Goal: Task Accomplishment & Management: Manage account settings

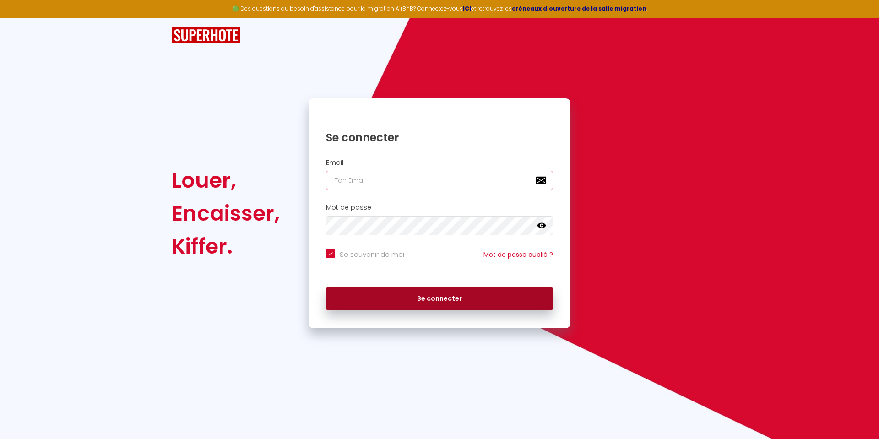
type input "[EMAIL_ADDRESS][DOMAIN_NAME]"
click at [457, 299] on button "Se connecter" at bounding box center [439, 299] width 227 height 23
checkbox input "true"
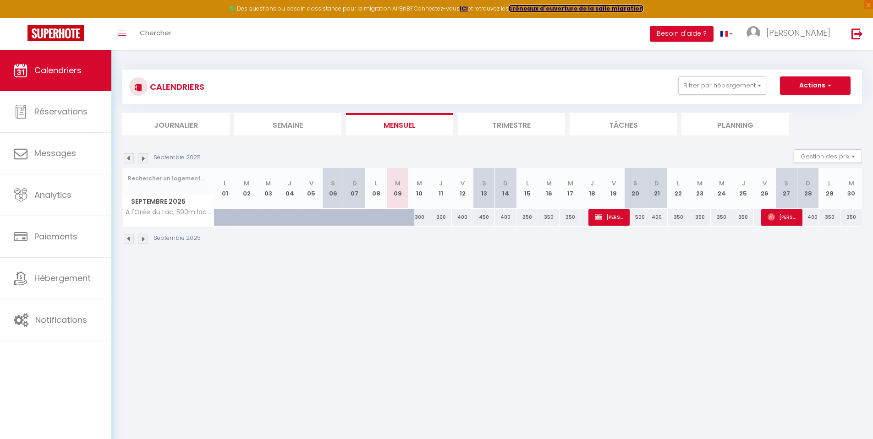
click at [526, 10] on strong "créneaux d'ouverture de la salle migration" at bounding box center [575, 9] width 135 height 8
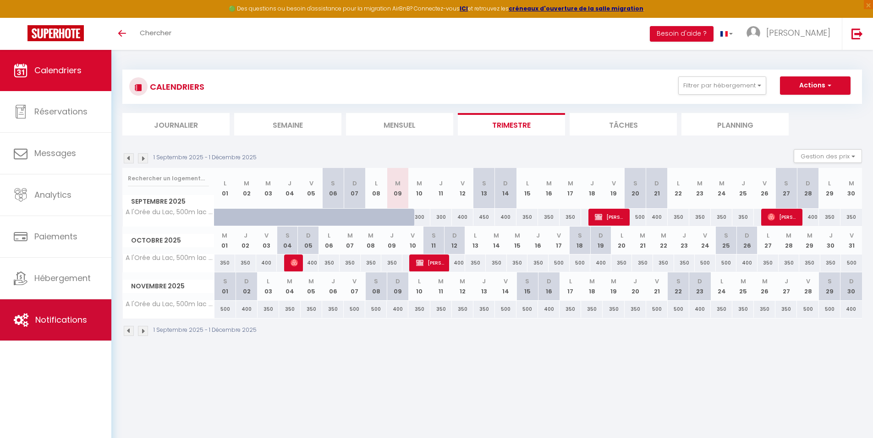
click at [54, 335] on link "Notifications" at bounding box center [55, 320] width 111 height 41
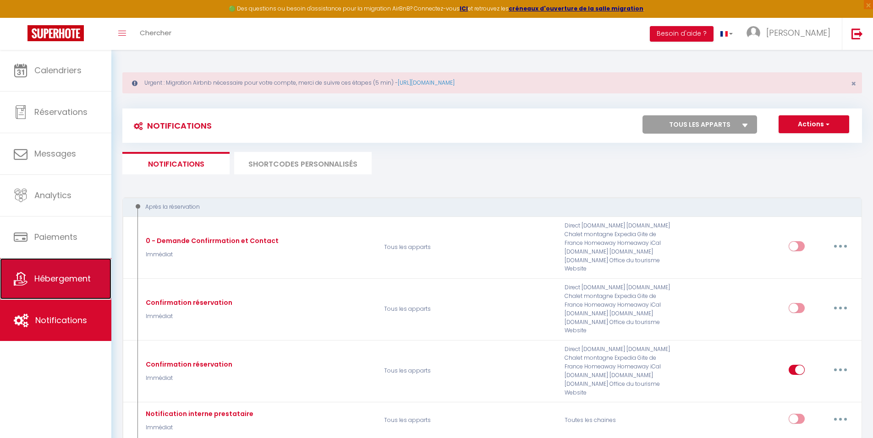
click at [52, 283] on span "Hébergement" at bounding box center [62, 278] width 56 height 11
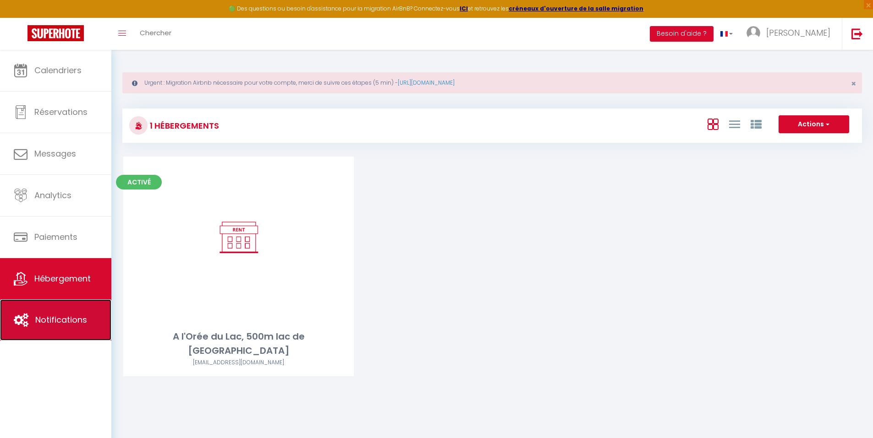
click at [63, 326] on span "Notifications" at bounding box center [61, 319] width 52 height 11
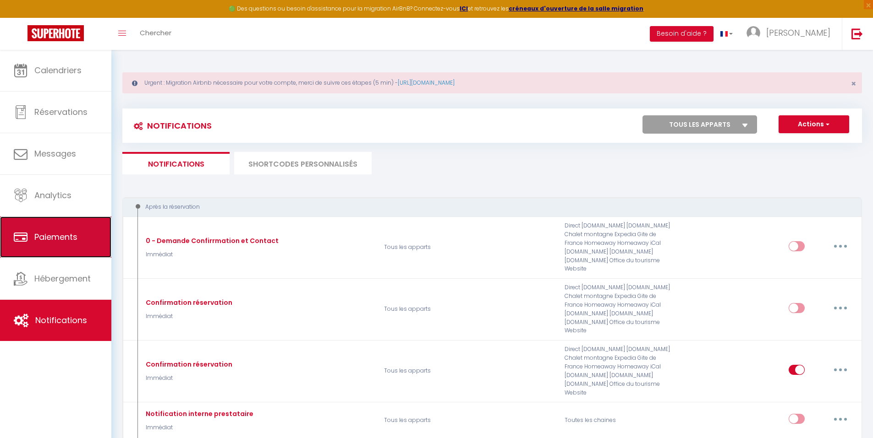
click at [58, 243] on span "Paiements" at bounding box center [55, 236] width 43 height 11
select select "2"
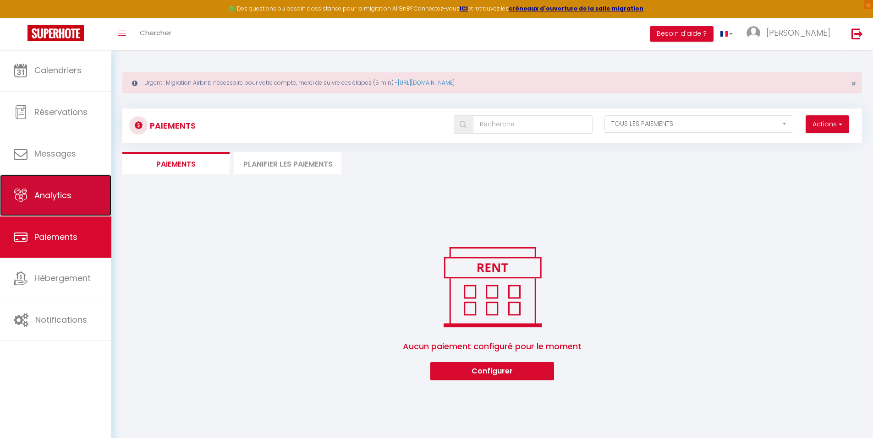
click at [53, 198] on span "Analytics" at bounding box center [52, 195] width 37 height 11
select select "2025"
select select "9"
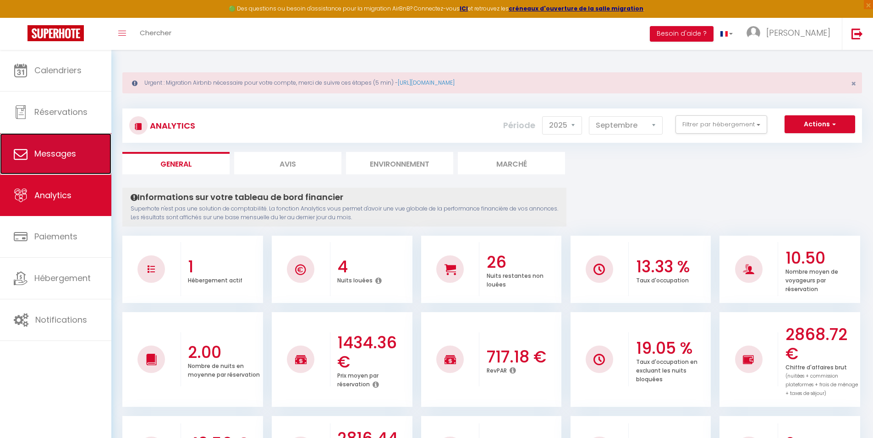
click at [50, 166] on link "Messages" at bounding box center [55, 153] width 111 height 41
select select "message"
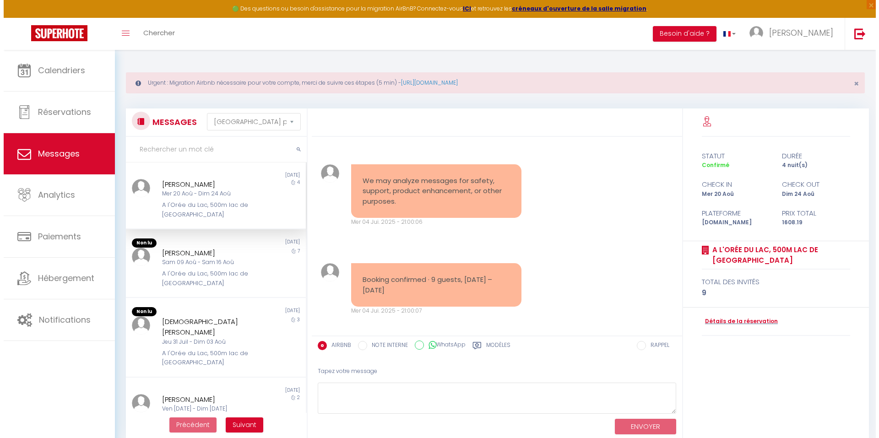
scroll to position [2088, 0]
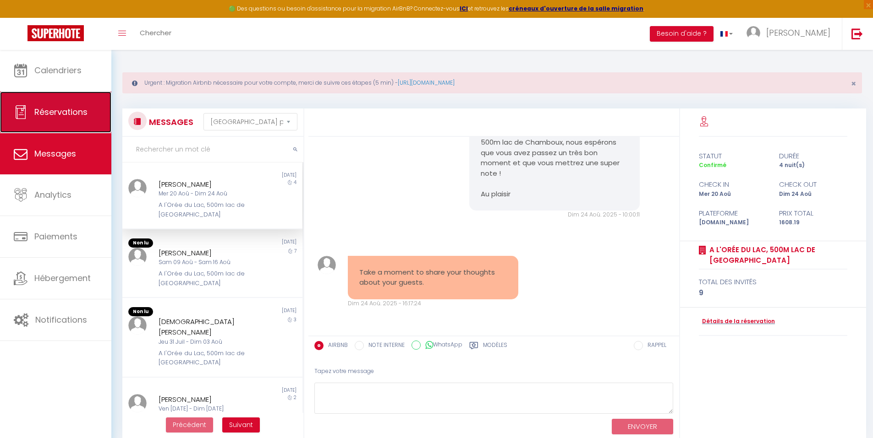
click at [47, 122] on link "Réservations" at bounding box center [55, 112] width 111 height 41
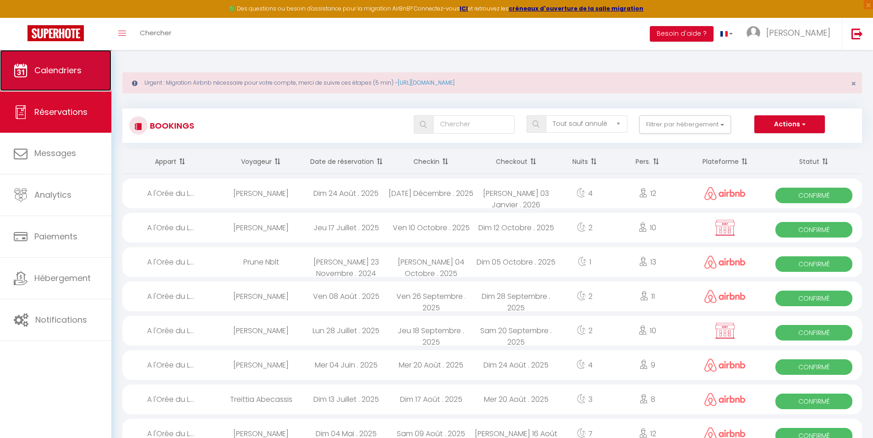
click at [48, 82] on link "Calendriers" at bounding box center [55, 70] width 111 height 41
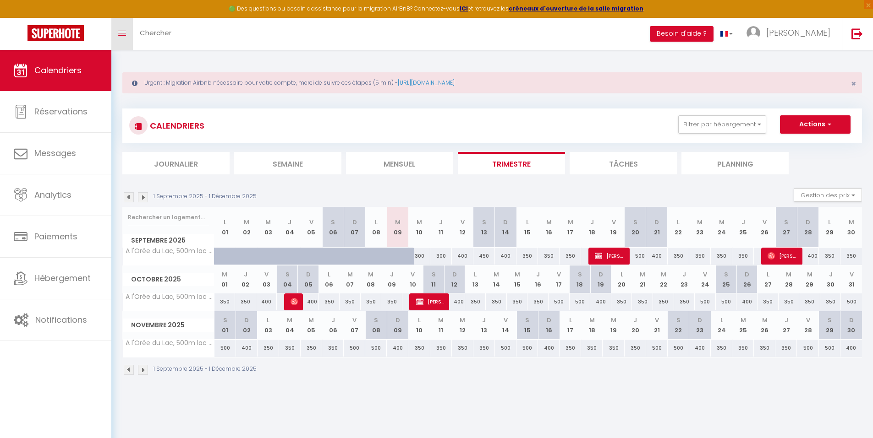
click at [123, 29] on link "Toggle menubar" at bounding box center [122, 34] width 22 height 32
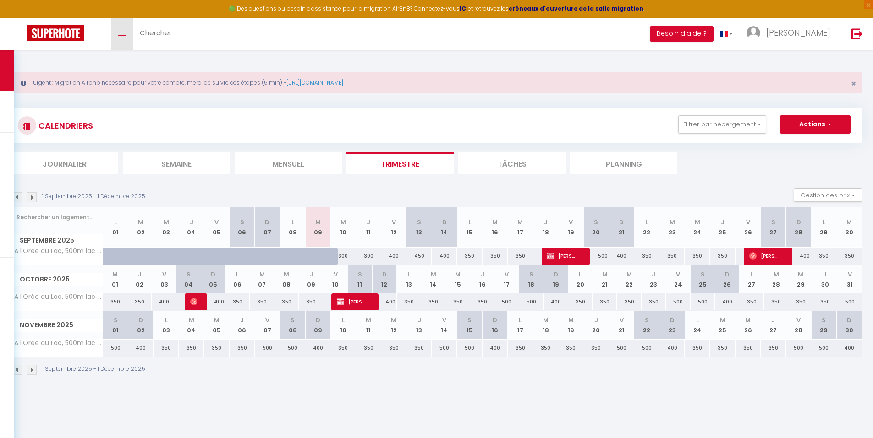
click at [119, 33] on span at bounding box center [122, 33] width 8 height 1
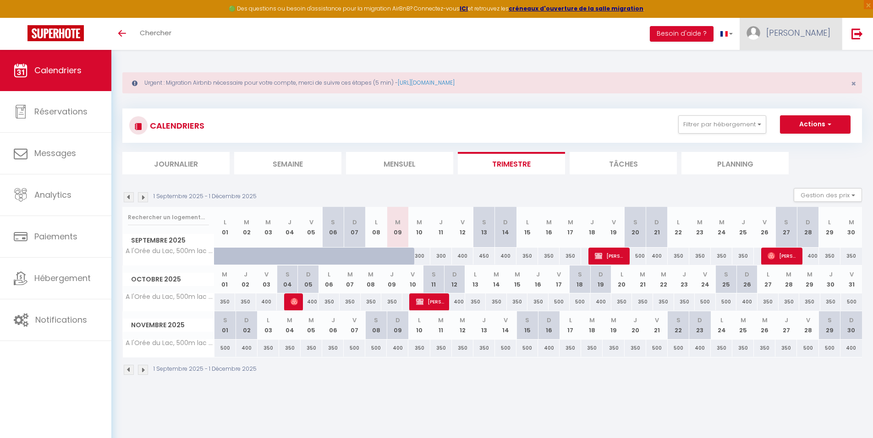
click at [820, 34] on span "[PERSON_NAME]" at bounding box center [798, 32] width 64 height 11
click at [809, 62] on link "Paramètres" at bounding box center [805, 64] width 68 height 16
select select "28"
select select "fr"
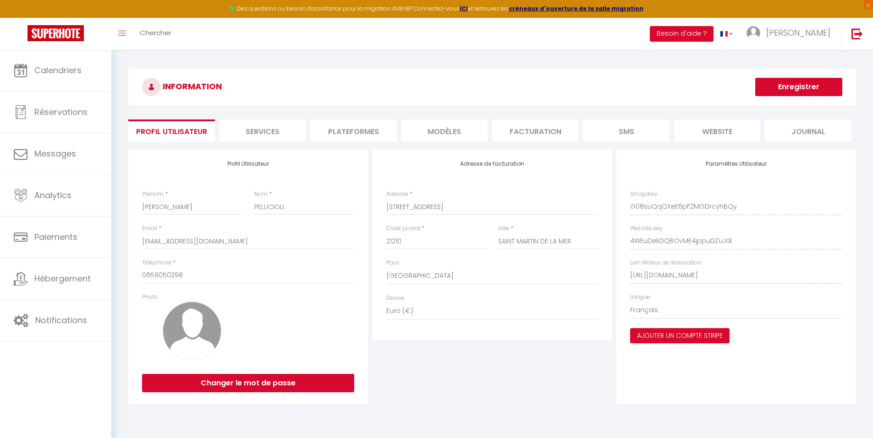
click at [372, 128] on li "Plateformes" at bounding box center [353, 131] width 86 height 22
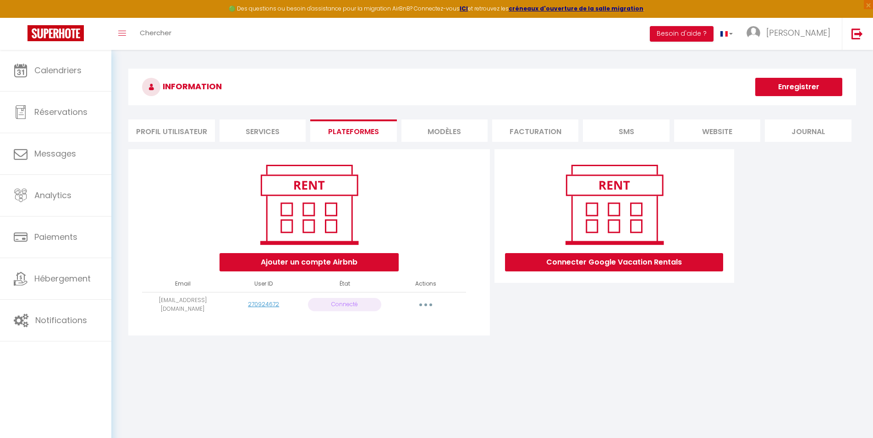
click at [422, 305] on button "button" at bounding box center [426, 305] width 26 height 15
click at [399, 359] on link "Reconnecter le compte" at bounding box center [384, 359] width 101 height 16
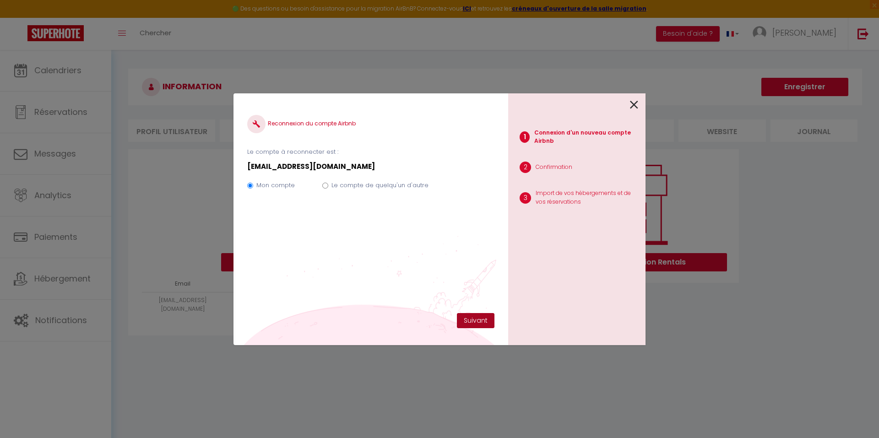
click at [483, 320] on button "Suivant" at bounding box center [476, 321] width 38 height 16
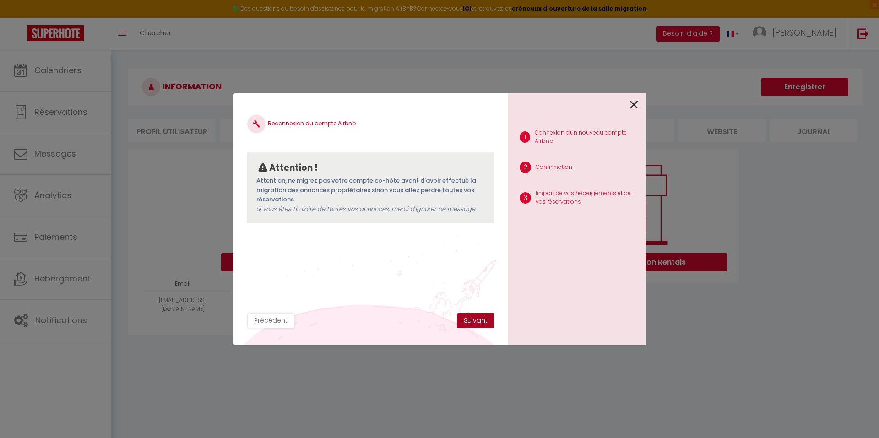
click at [474, 317] on button "Suivant" at bounding box center [476, 321] width 38 height 16
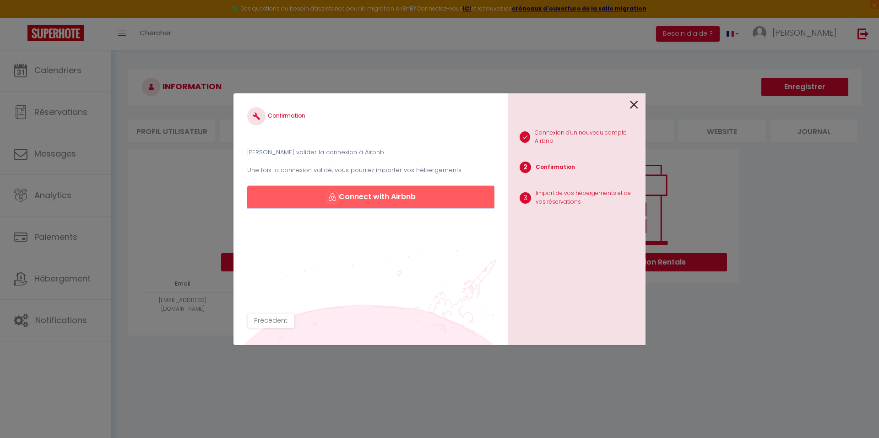
click at [420, 200] on button "Connect with Airbnb" at bounding box center [370, 197] width 247 height 22
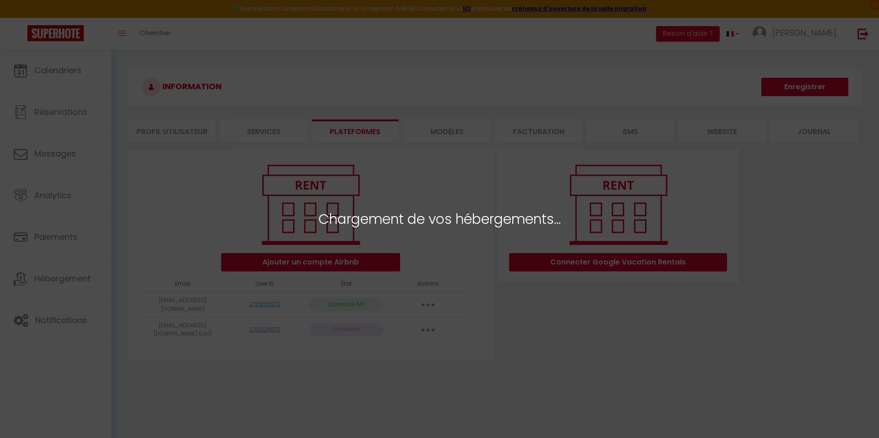
select select "2774"
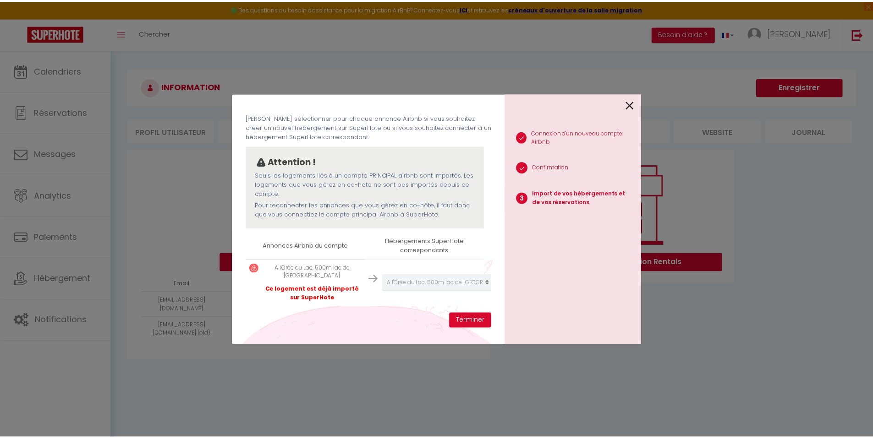
scroll to position [43, 0]
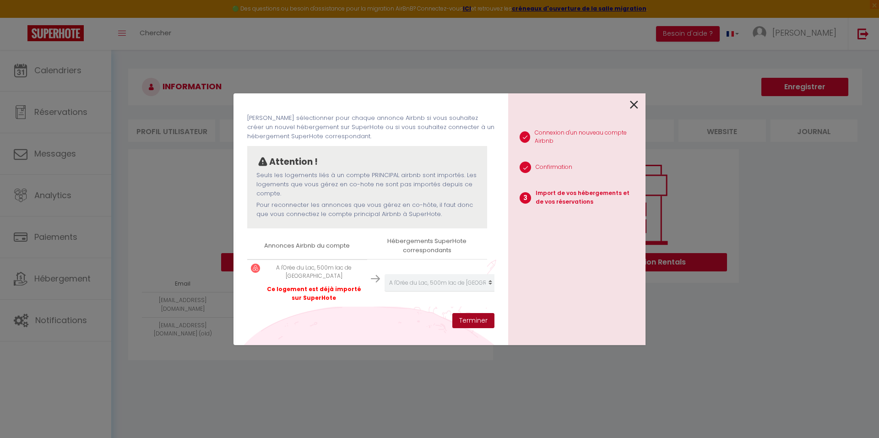
click at [469, 323] on button "Terminer" at bounding box center [474, 321] width 42 height 16
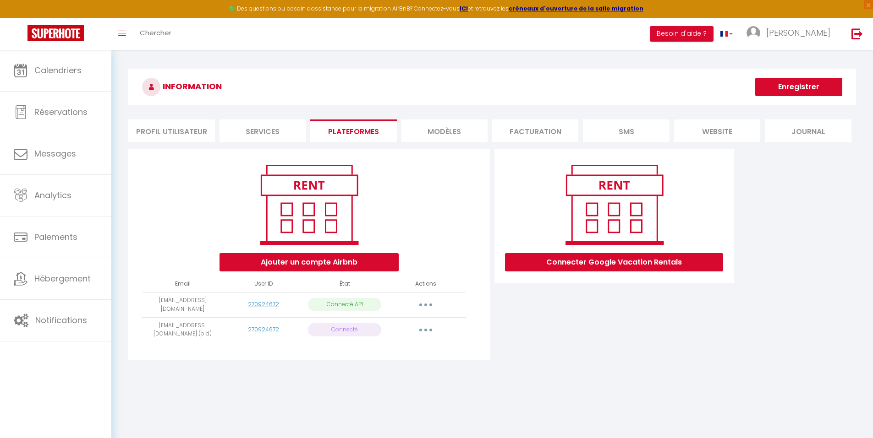
click at [256, 133] on li "Services" at bounding box center [262, 131] width 86 height 22
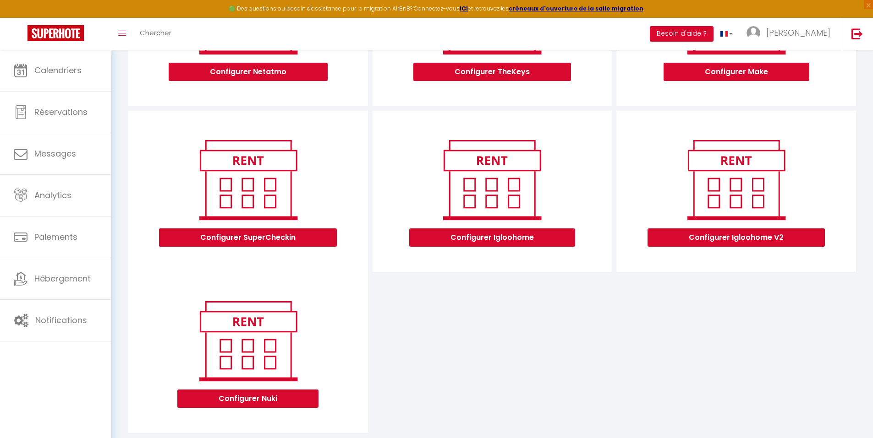
scroll to position [225, 0]
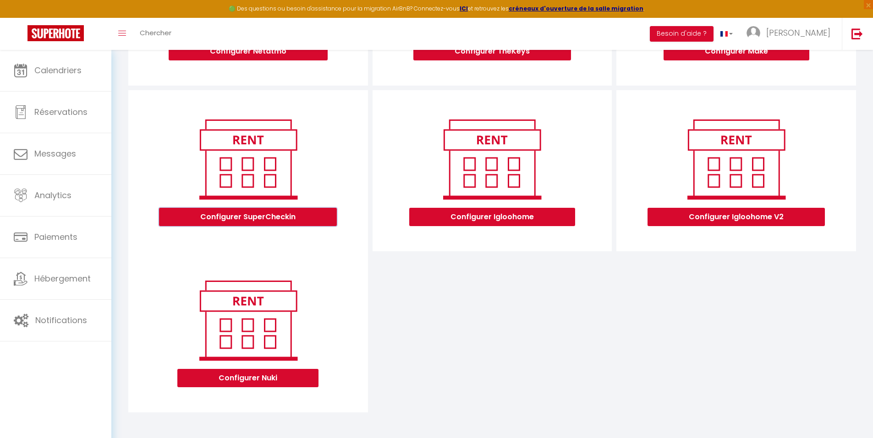
click at [279, 219] on button "Configurer SuperCheckin" at bounding box center [248, 217] width 178 height 18
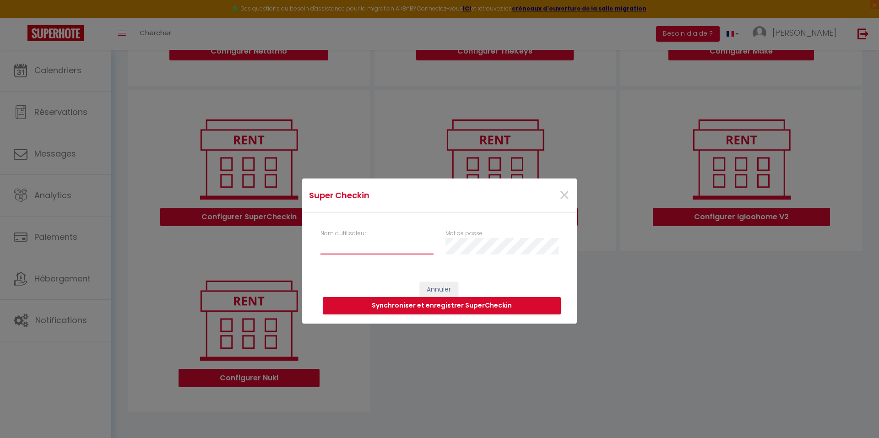
click at [349, 249] on input "Nom d'utilisateur" at bounding box center [377, 246] width 113 height 16
click at [566, 193] on span "×" at bounding box center [564, 195] width 11 height 27
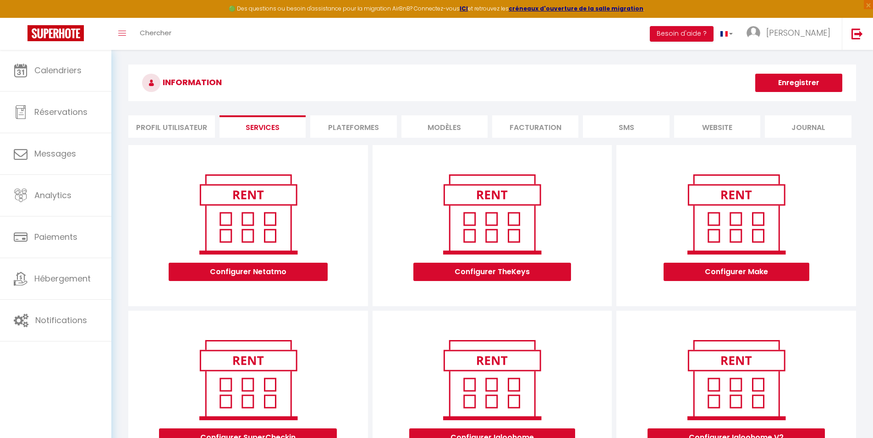
scroll to position [4, 0]
click at [356, 131] on li "Plateformes" at bounding box center [353, 127] width 86 height 22
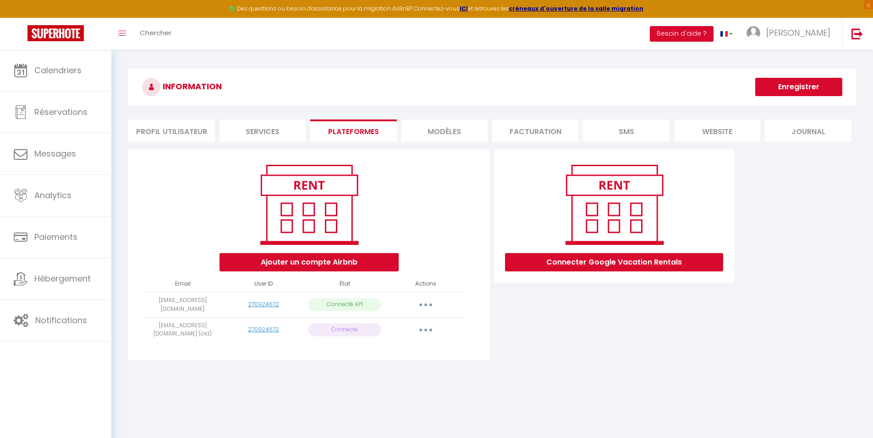
click at [465, 136] on li "MODÈLES" at bounding box center [444, 131] width 86 height 22
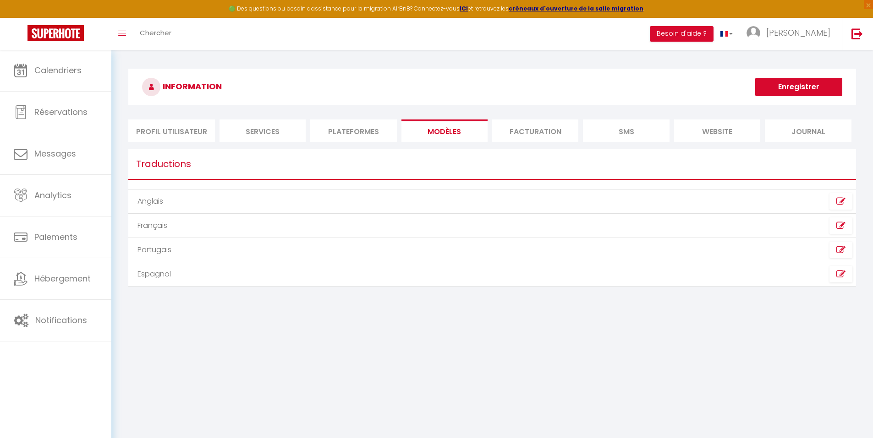
click at [525, 136] on li "Facturation" at bounding box center [535, 131] width 86 height 22
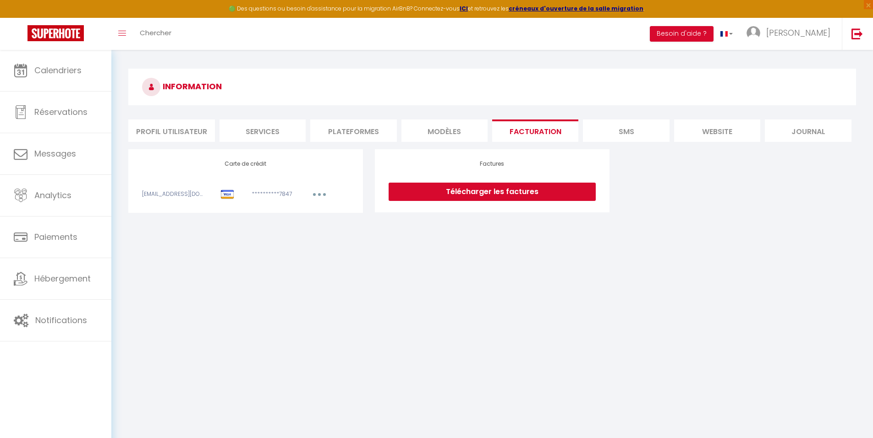
click at [617, 135] on li "SMS" at bounding box center [626, 131] width 86 height 22
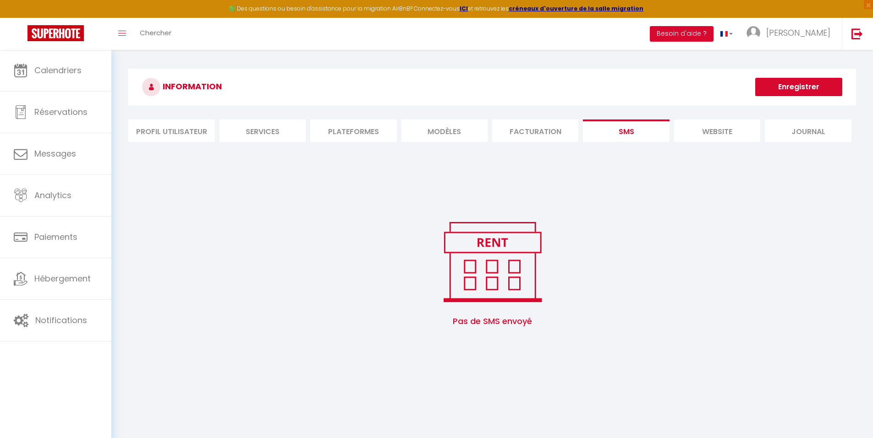
click at [698, 132] on li "website" at bounding box center [717, 131] width 86 height 22
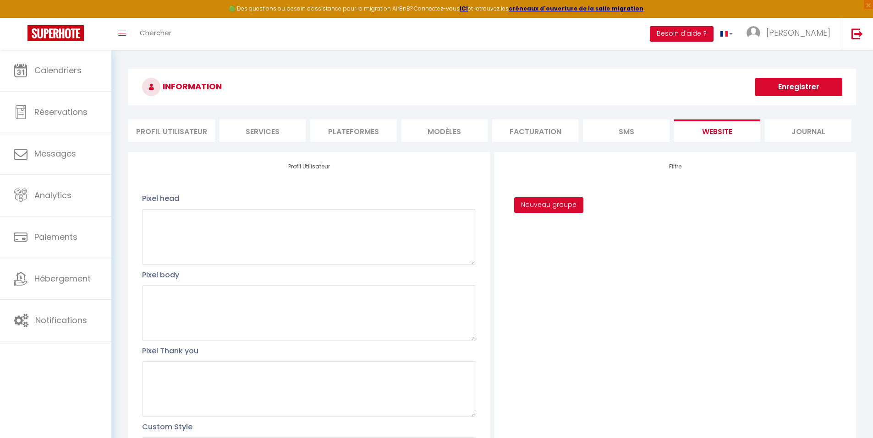
click at [786, 133] on li "Journal" at bounding box center [807, 131] width 86 height 22
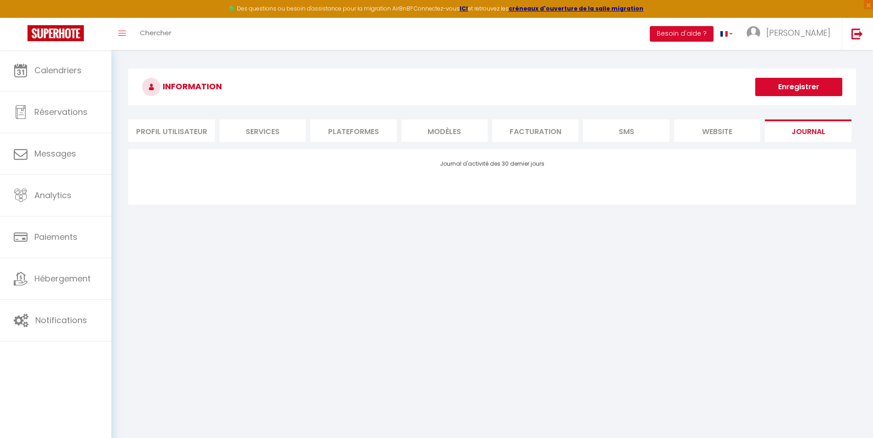
click at [169, 129] on li "Profil Utilisateur" at bounding box center [171, 131] width 86 height 22
